Goal: Transaction & Acquisition: Purchase product/service

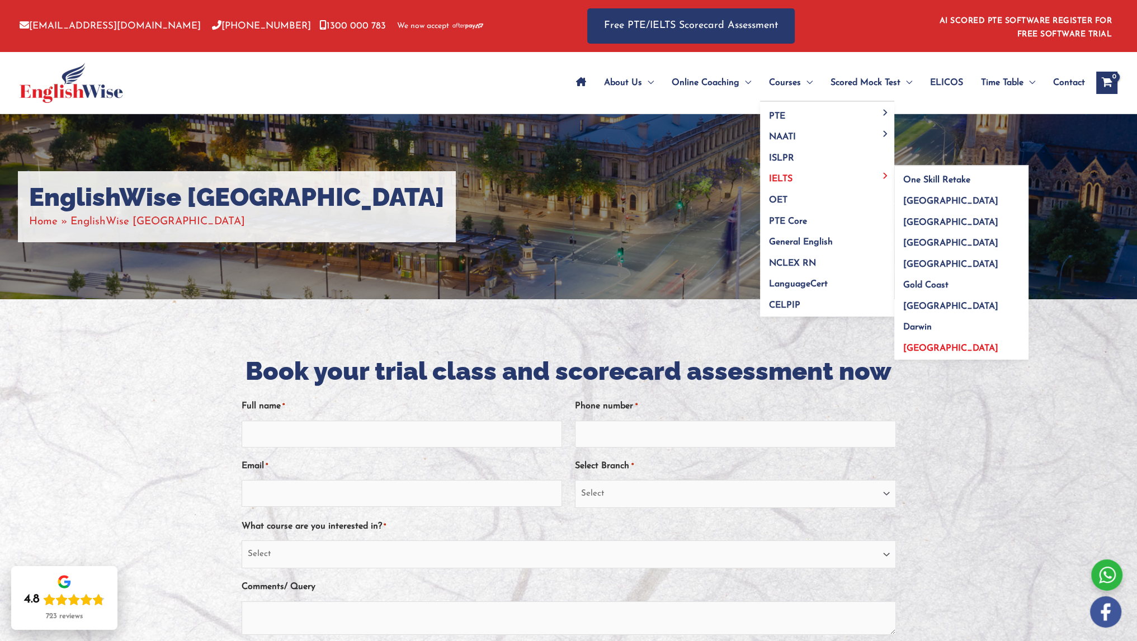
click at [926, 344] on span "[GEOGRAPHIC_DATA]" at bounding box center [950, 348] width 95 height 9
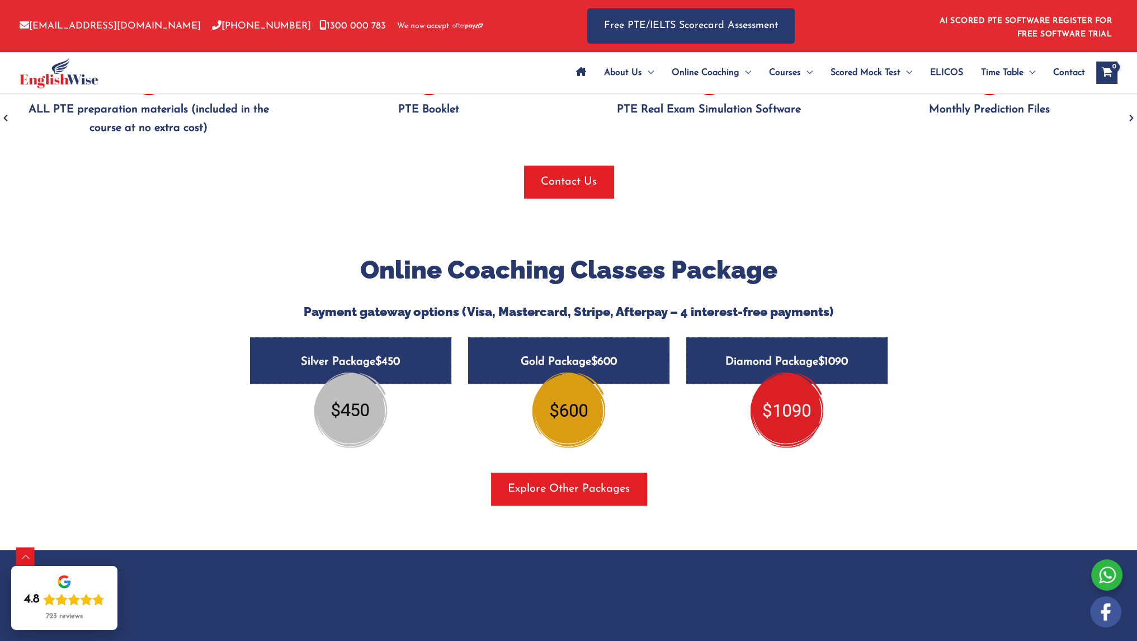
scroll to position [1054, 0]
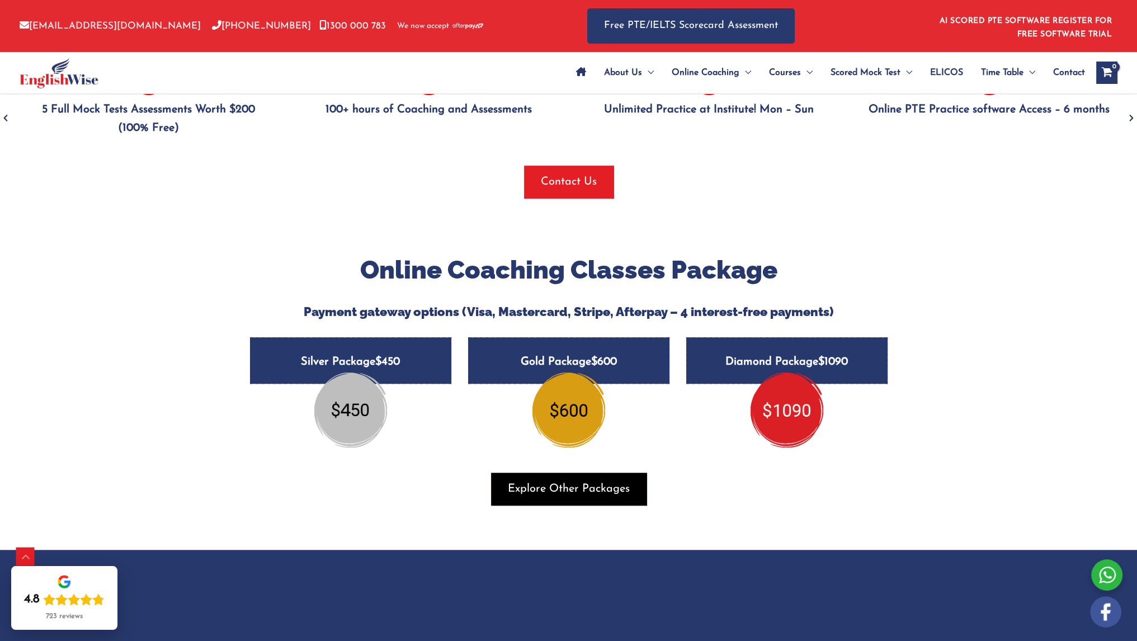
click at [530, 496] on span "button" at bounding box center [569, 489] width 156 height 32
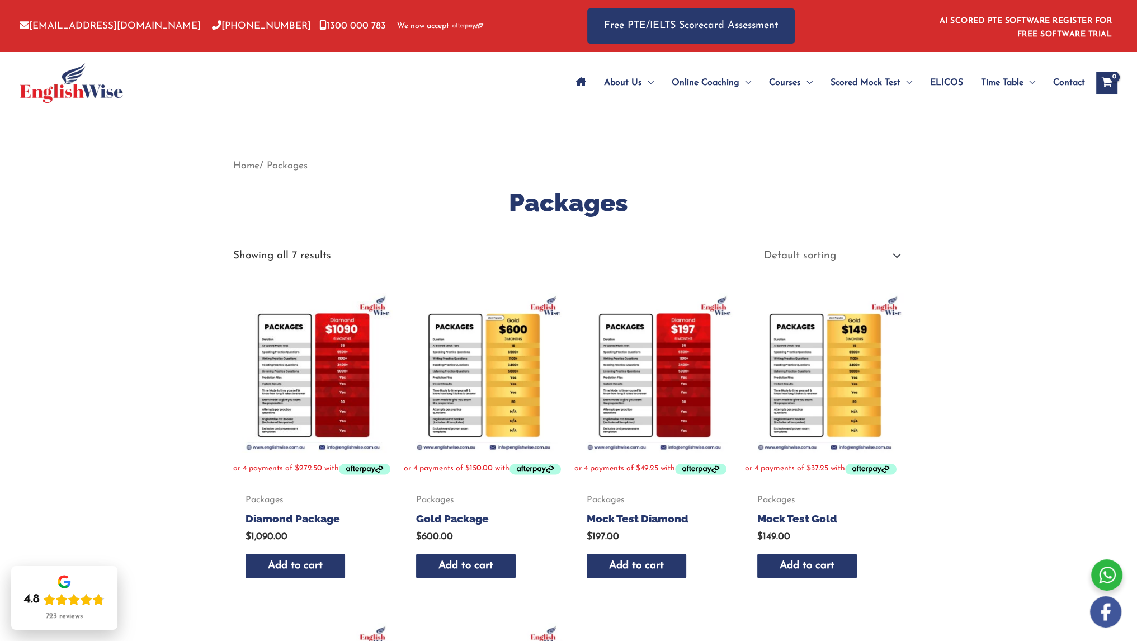
click at [477, 381] on img at bounding box center [483, 372] width 159 height 159
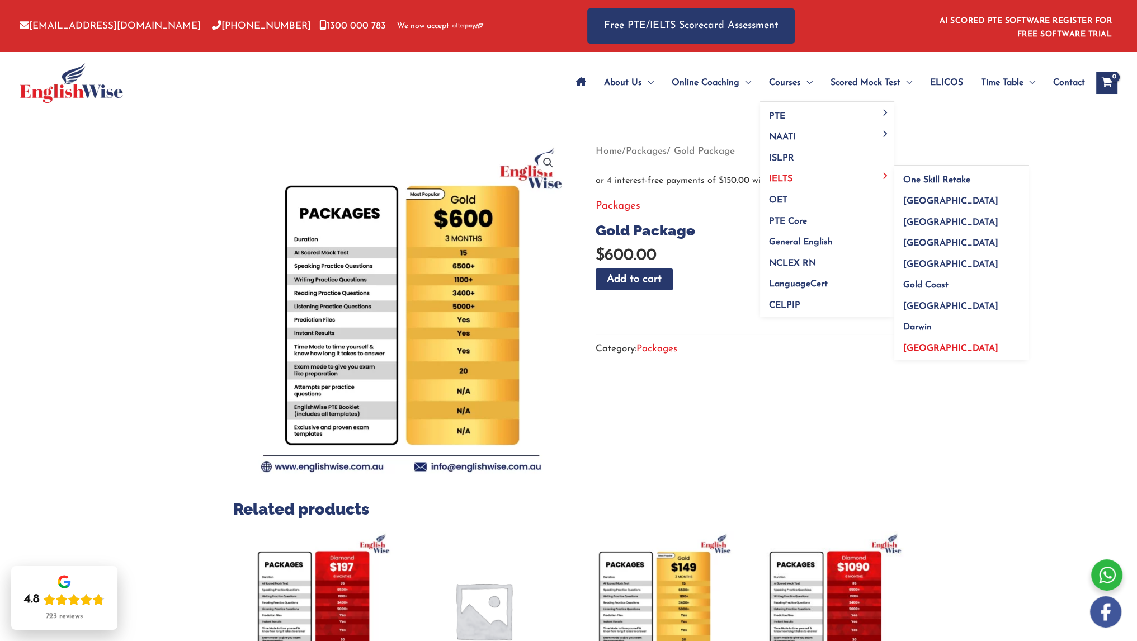
click at [931, 350] on span "[GEOGRAPHIC_DATA]" at bounding box center [950, 348] width 95 height 9
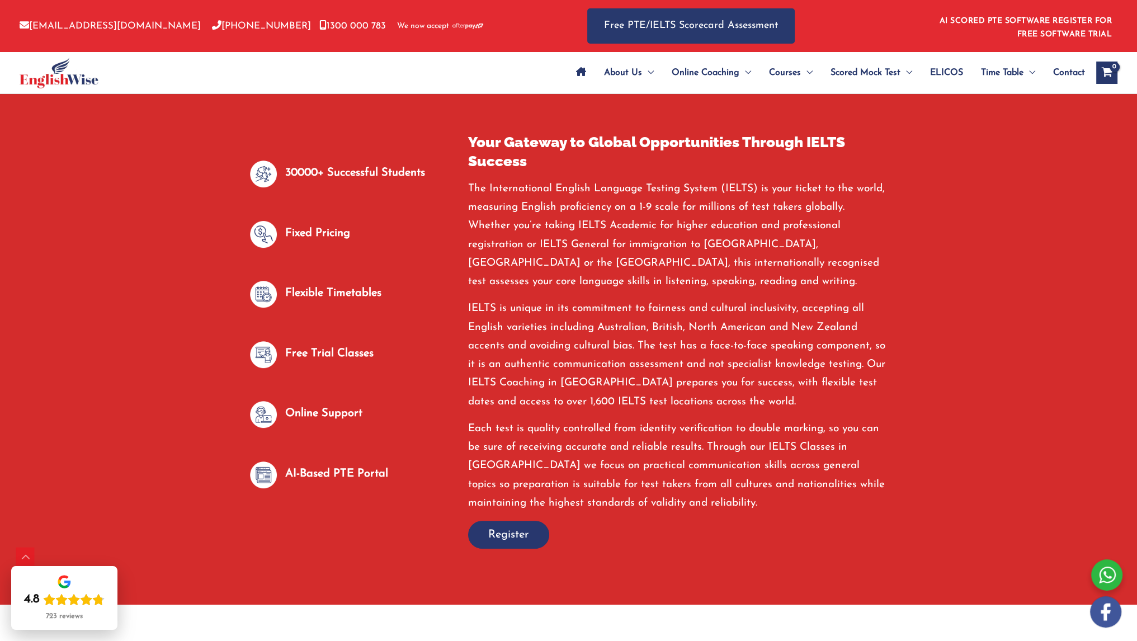
scroll to position [413, 0]
